Goal: Transaction & Acquisition: Book appointment/travel/reservation

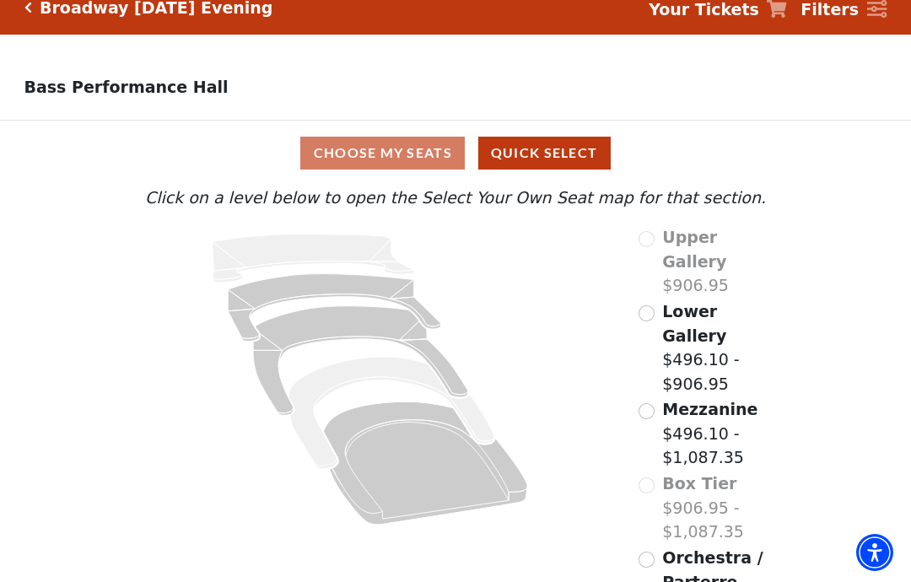
scroll to position [30, 0]
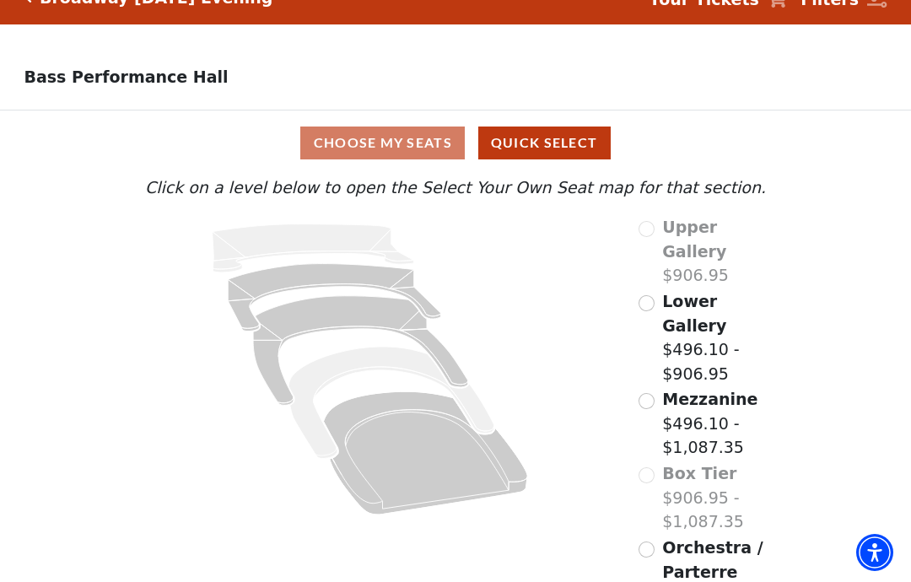
click at [307, 394] on icon "Box Tier - Seats Available: 0" at bounding box center [390, 403] width 205 height 112
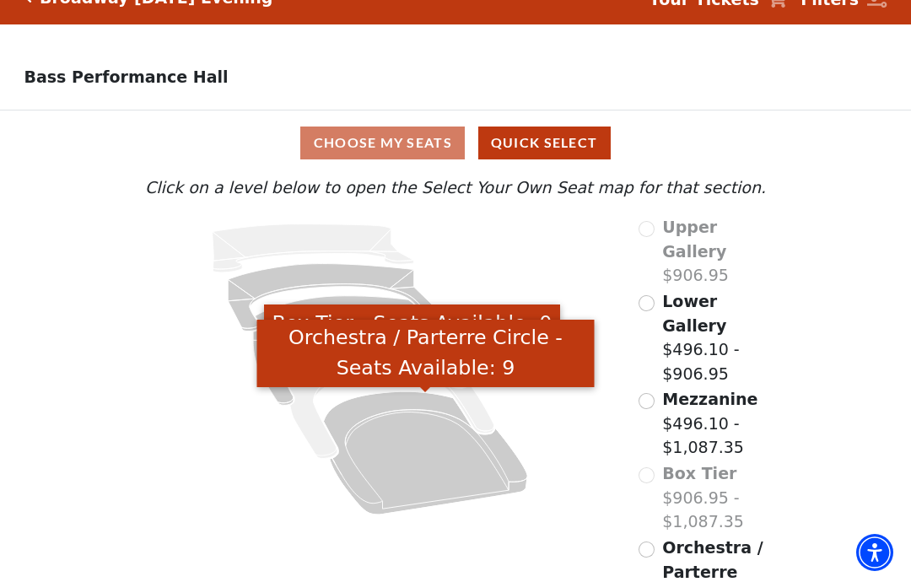
click at [391, 440] on icon "Orchestra / Parterre Circle - Seats Available: 9" at bounding box center [426, 452] width 204 height 123
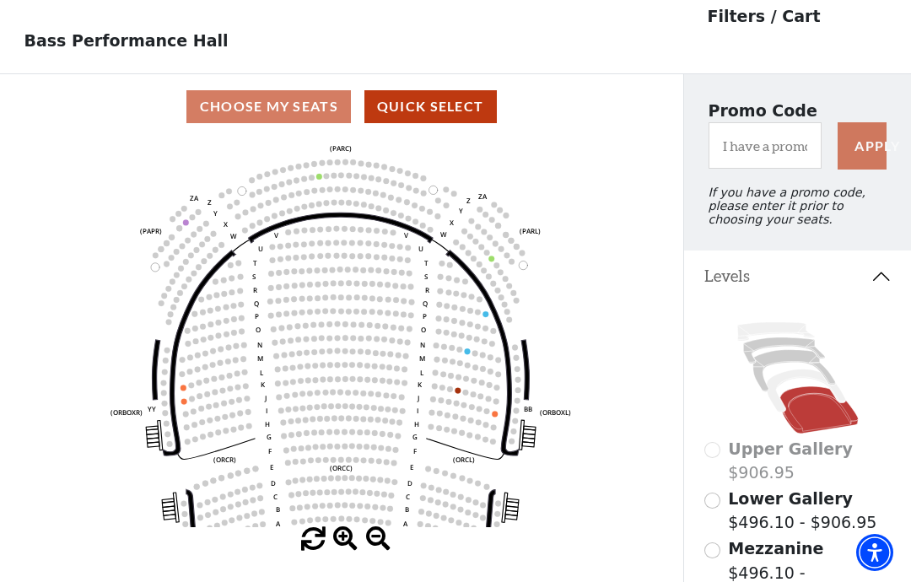
scroll to position [78, 0]
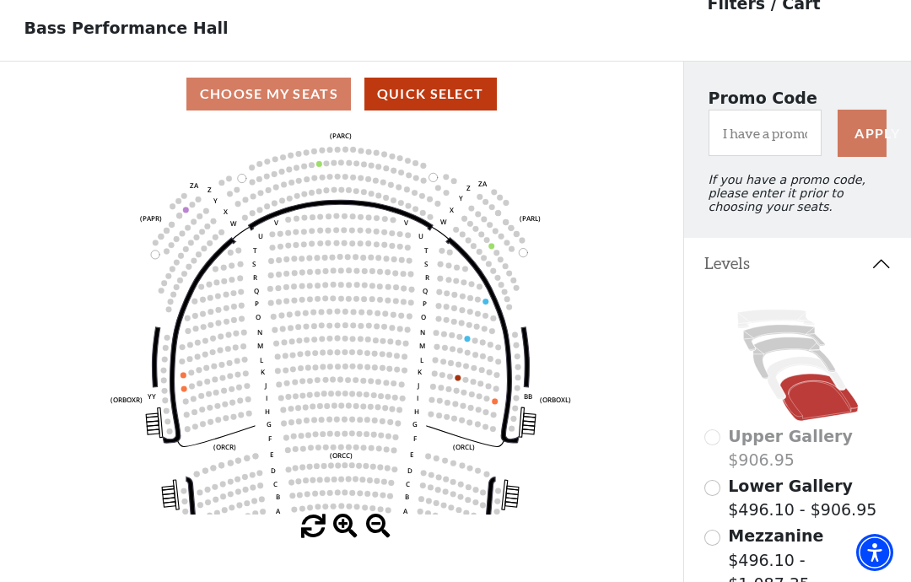
click at [719, 542] on input "Mezzanine$496.10 - $1,087.35\a" at bounding box center [712, 538] width 16 height 16
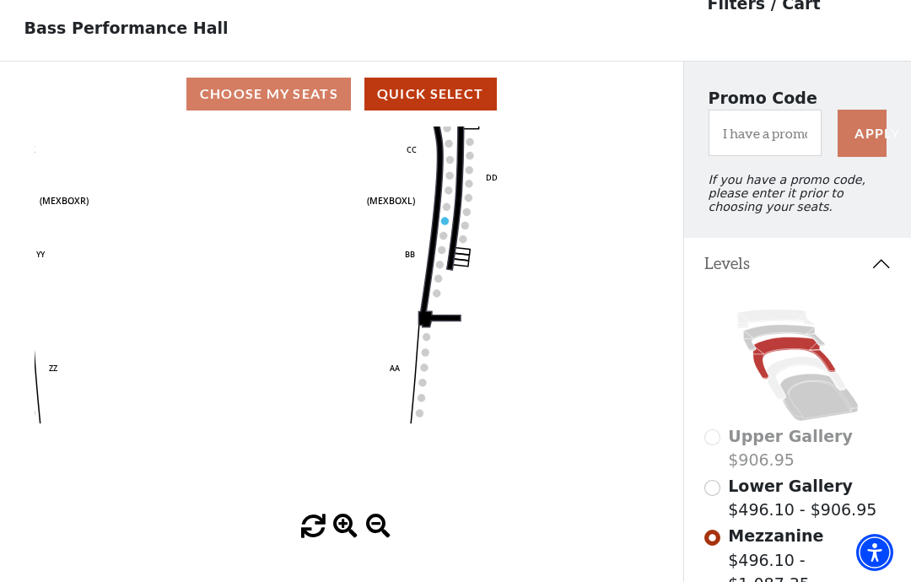
click at [445, 217] on icon "Center (MEZC) Right (MEZR) Left (MEZL) (MEXBOXR) (MEXBOXL) XX WW CC DD YY BB ZZ…" at bounding box center [342, 321] width 615 height 388
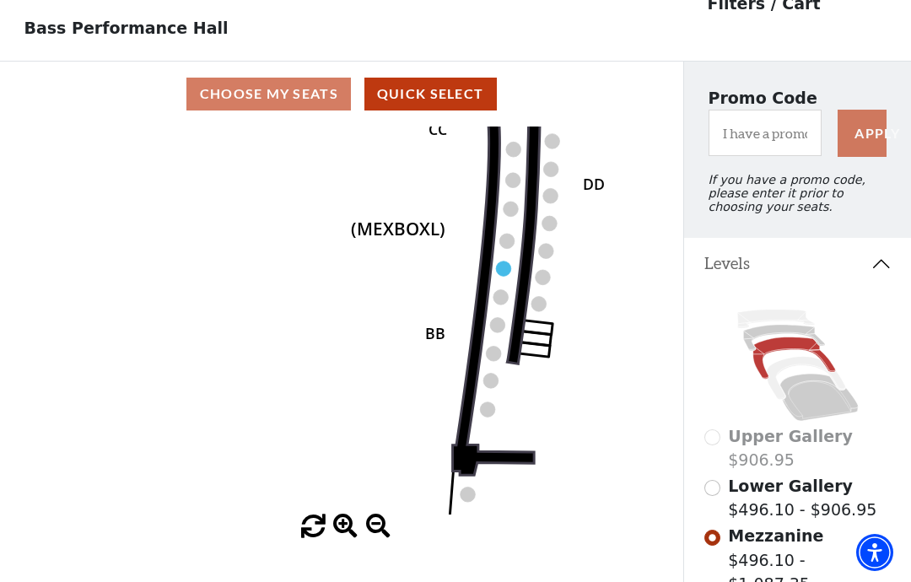
click at [492, 268] on icon "Center (MEZC) Right (MEZR) Left (MEZL) (MEXBOXR) (MEXBOXL) XX WW CC DD YY BB ZZ…" at bounding box center [342, 321] width 615 height 388
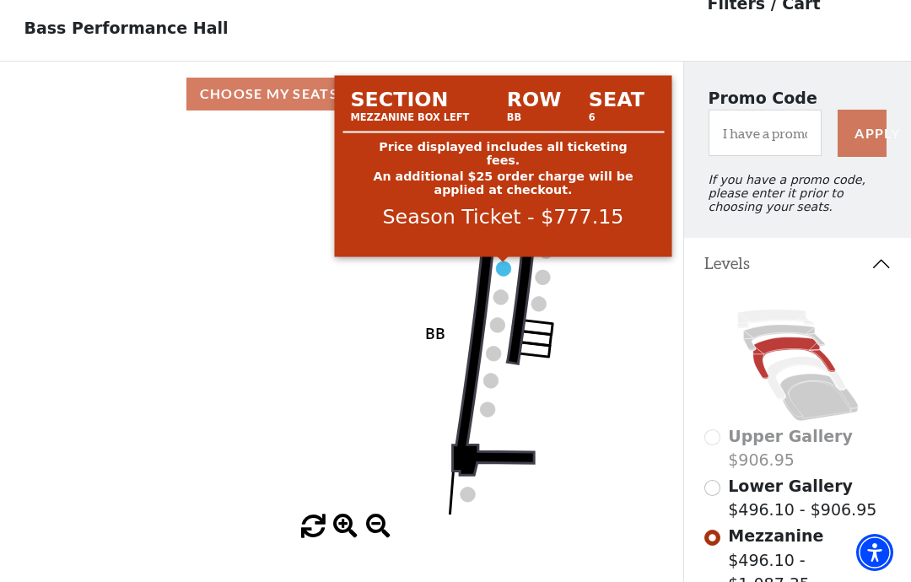
click at [505, 276] on circle at bounding box center [503, 268] width 15 height 15
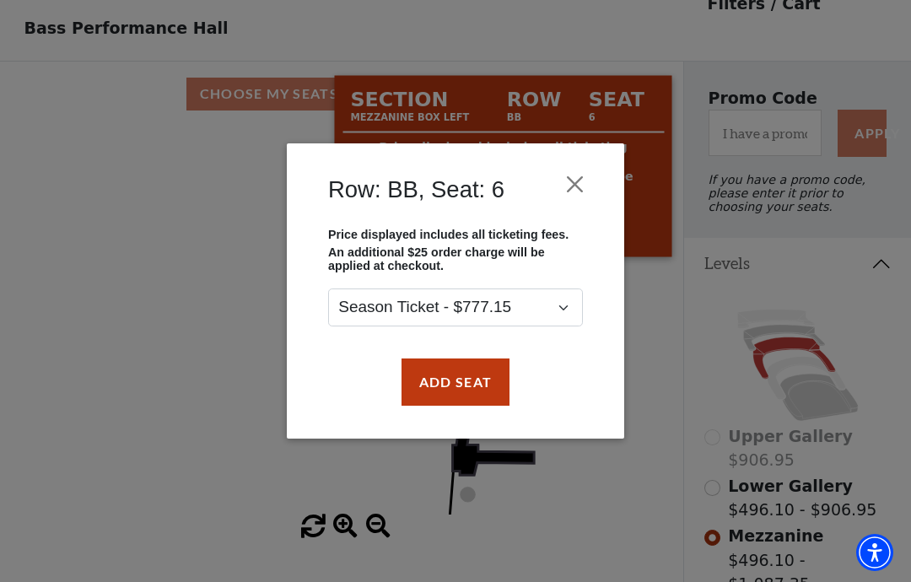
click at [571, 194] on button "Close" at bounding box center [575, 184] width 32 height 32
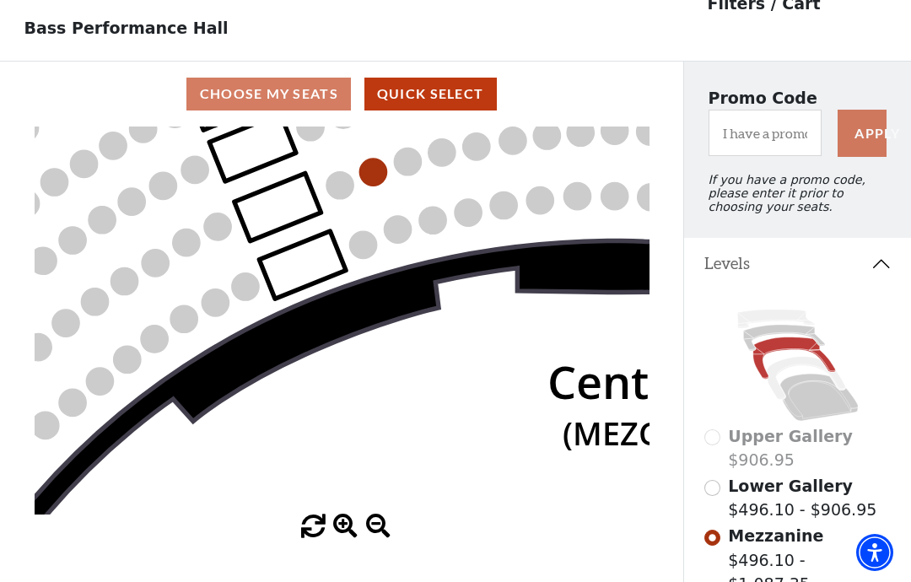
click at [377, 176] on circle at bounding box center [372, 172] width 27 height 27
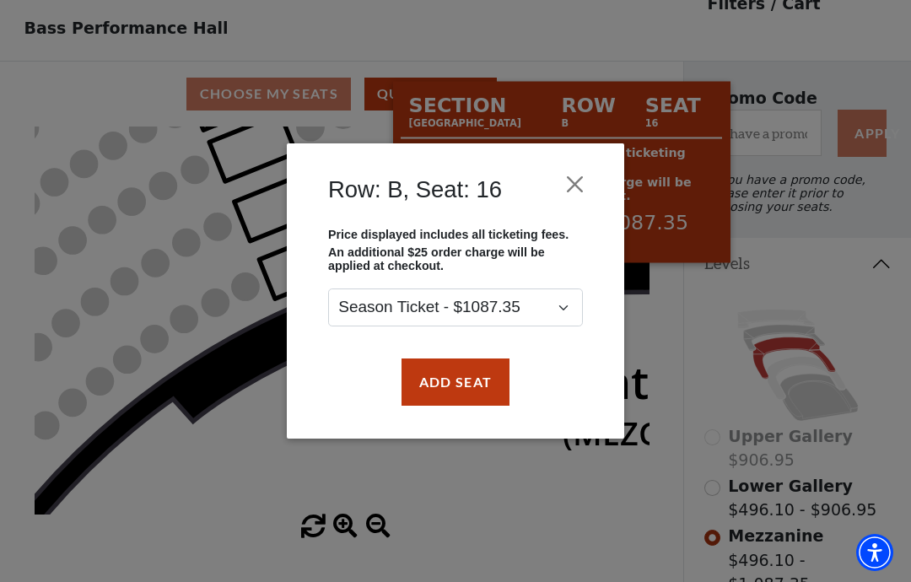
click at [568, 186] on button "Close" at bounding box center [575, 184] width 32 height 32
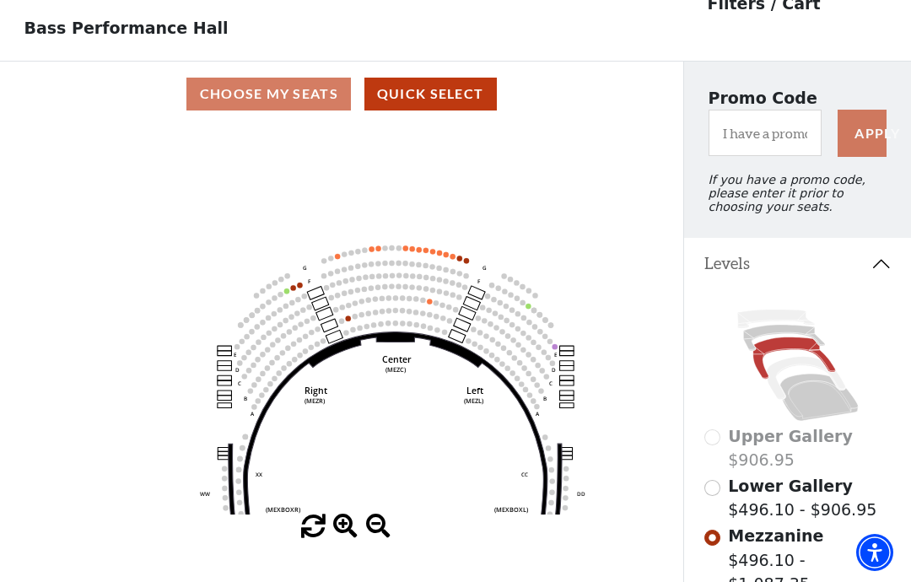
click at [418, 301] on circle at bounding box center [415, 298] width 5 height 5
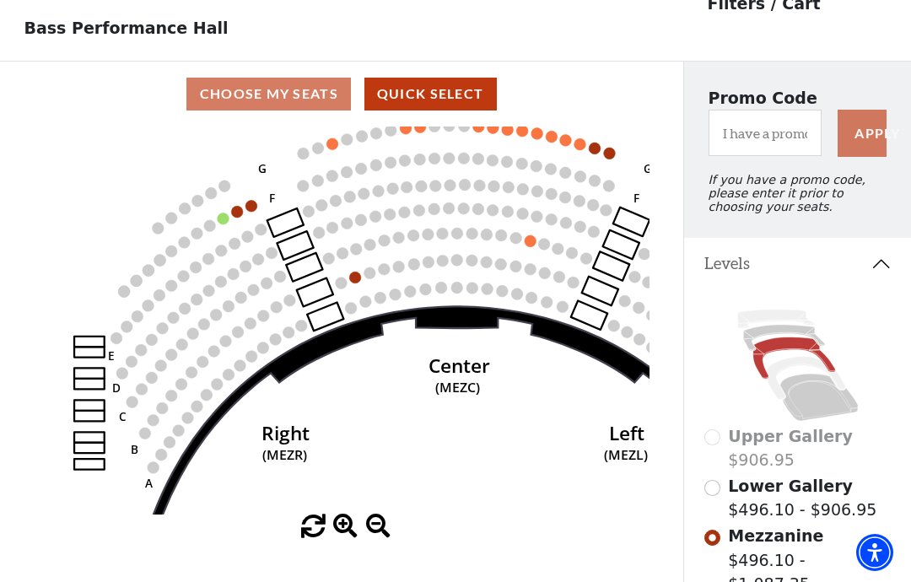
click at [429, 311] on icon at bounding box center [457, 592] width 706 height 572
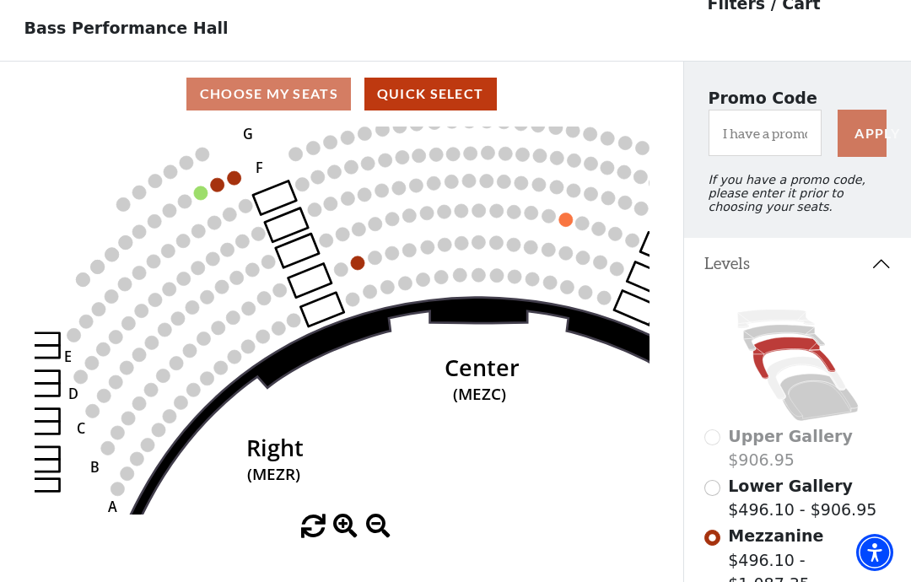
click at [563, 224] on circle at bounding box center [564, 219] width 13 height 13
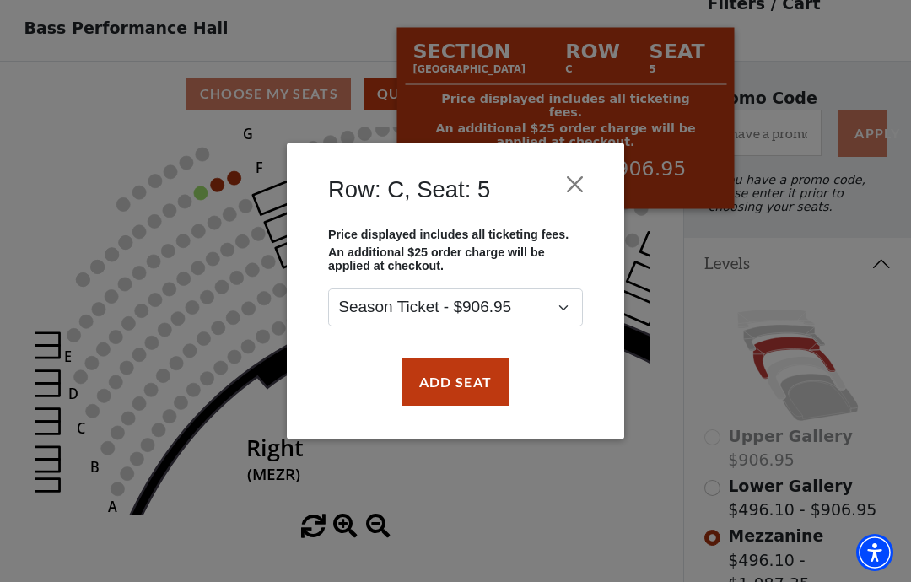
click at [571, 178] on button "Close" at bounding box center [575, 184] width 32 height 32
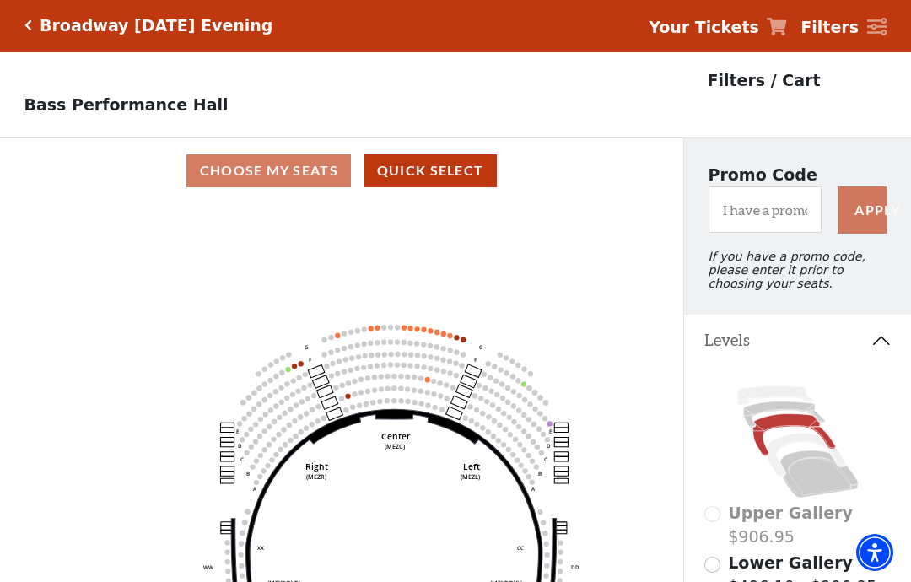
scroll to position [1, 0]
